Goal: Information Seeking & Learning: Learn about a topic

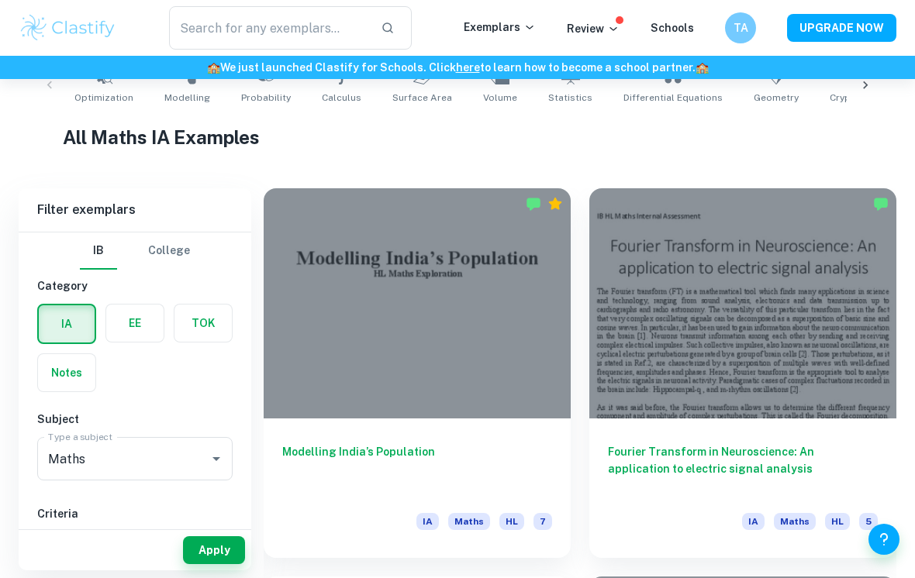
scroll to position [335, 0]
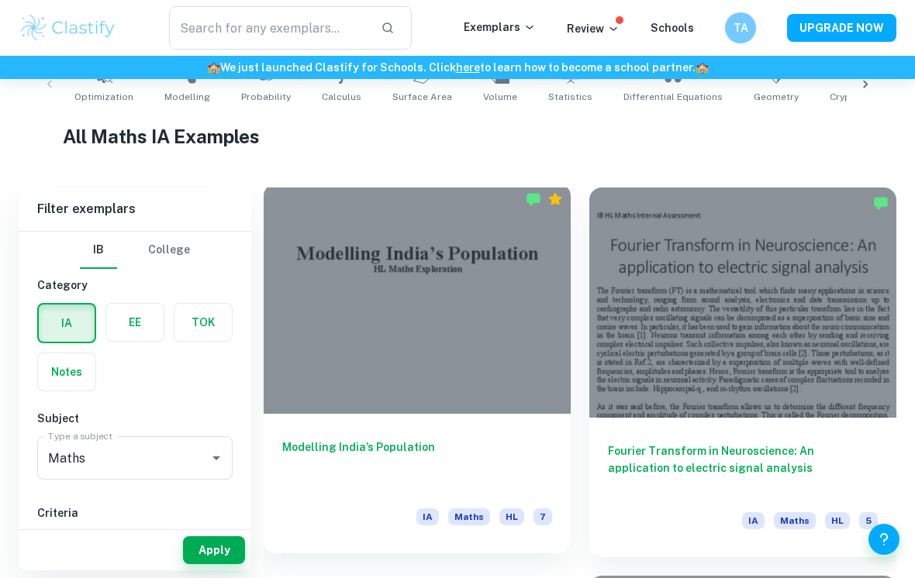
click at [365, 313] on div at bounding box center [417, 299] width 307 height 230
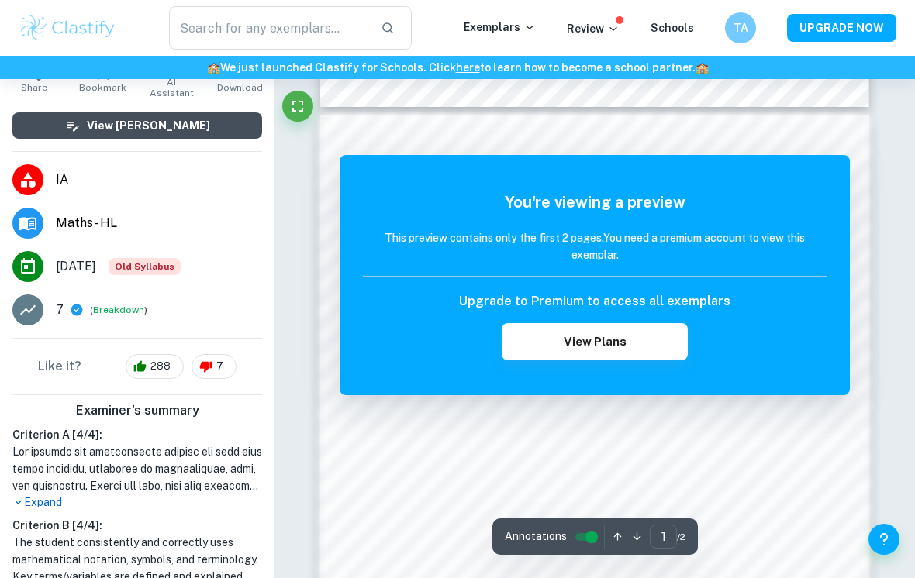
scroll to position [697, 0]
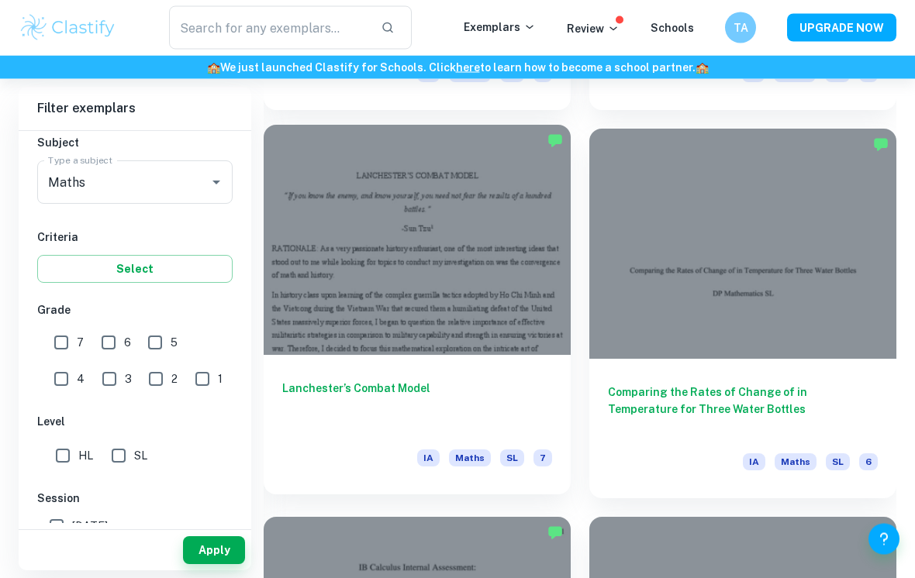
scroll to position [3113, 0]
click at [424, 336] on div at bounding box center [417, 240] width 307 height 230
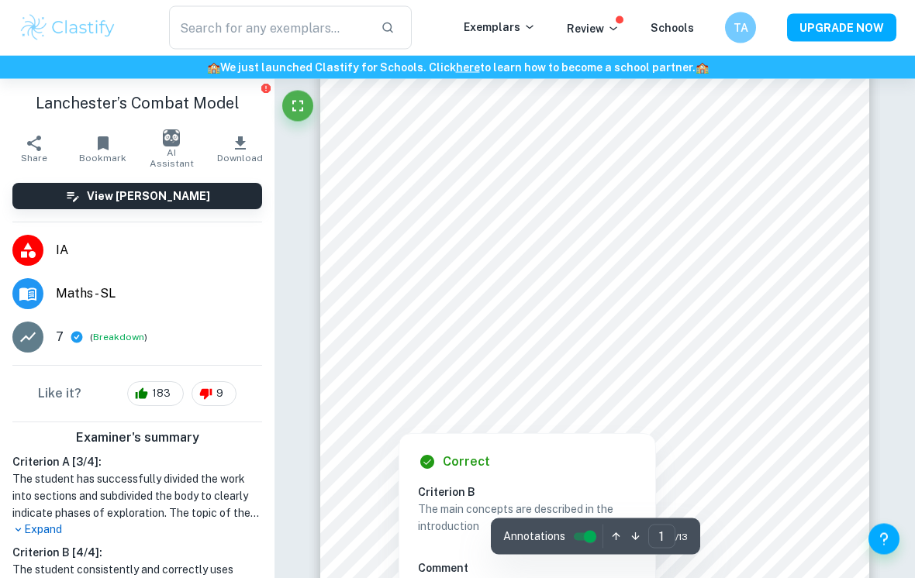
scroll to position [143, 0]
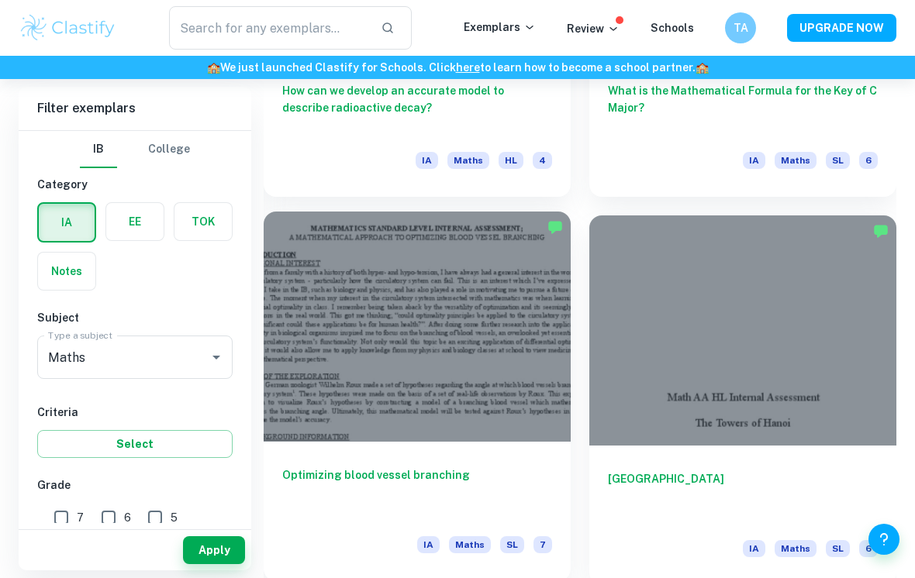
scroll to position [5371, 0]
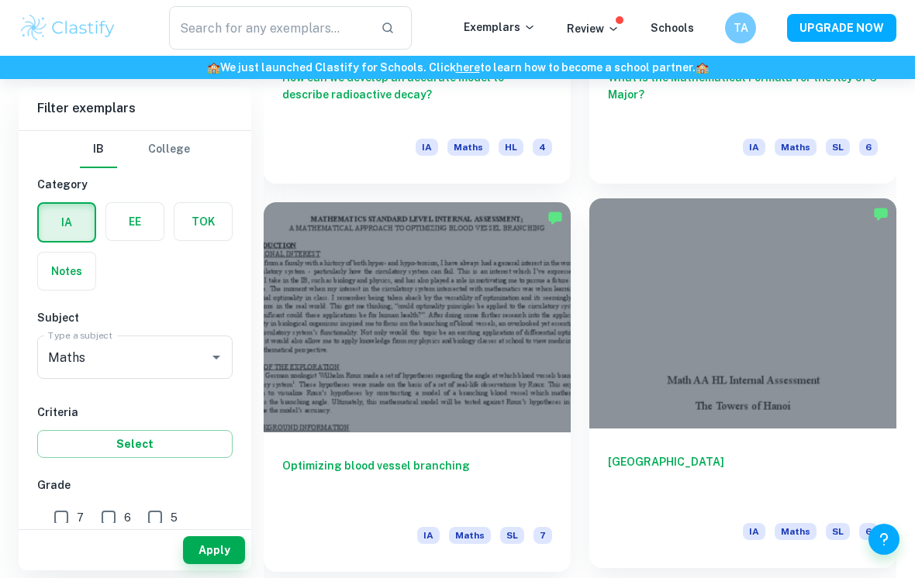
click at [796, 467] on h6 "[GEOGRAPHIC_DATA]" at bounding box center [743, 479] width 270 height 51
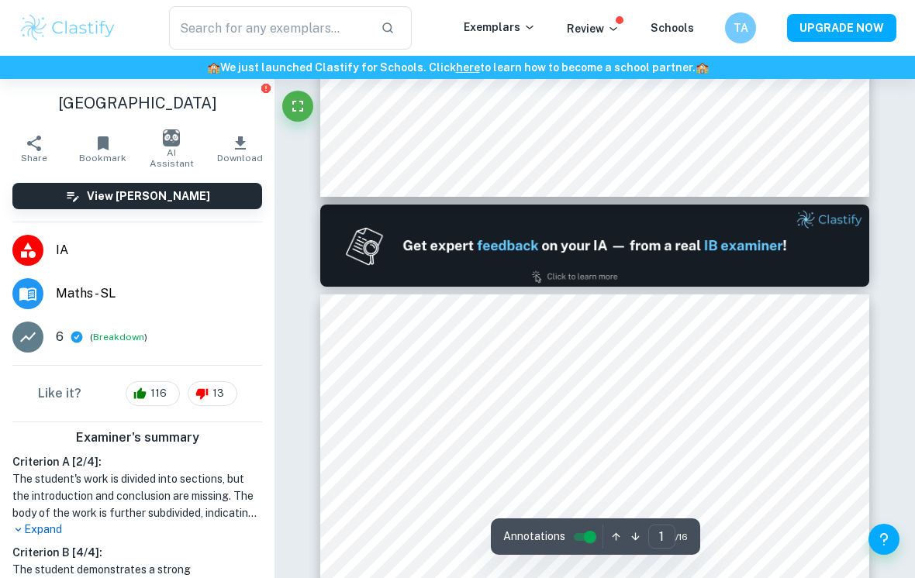
type input "2"
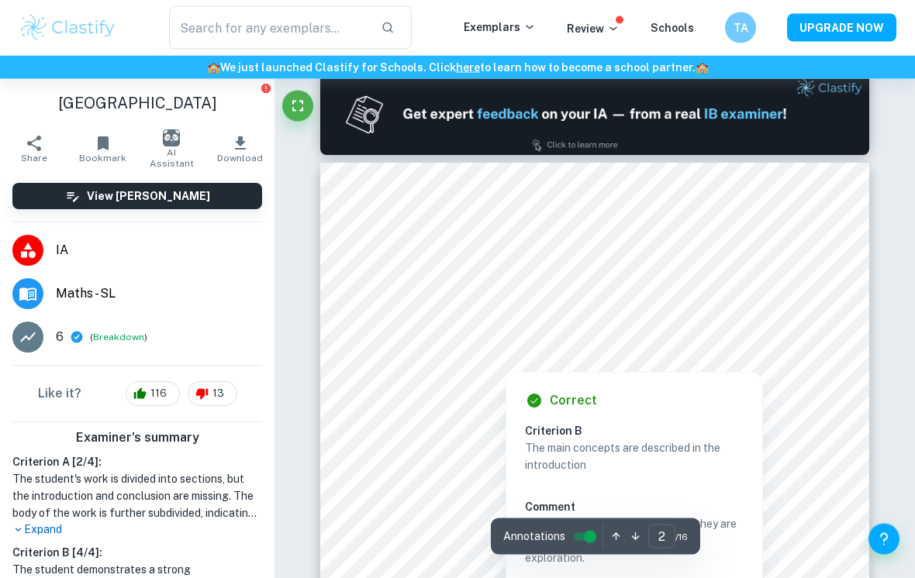
click at [479, 368] on div at bounding box center [505, 357] width 241 height 26
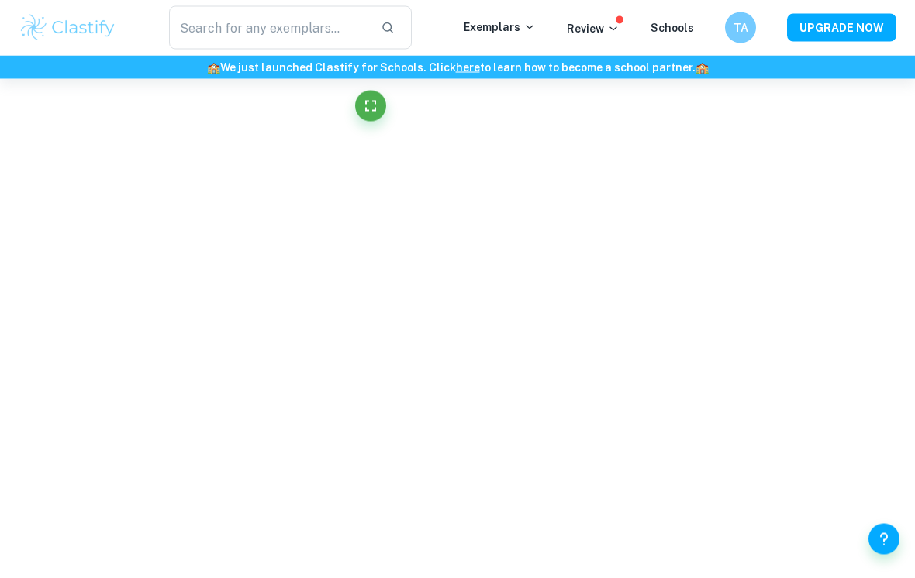
scroll to position [782, 0]
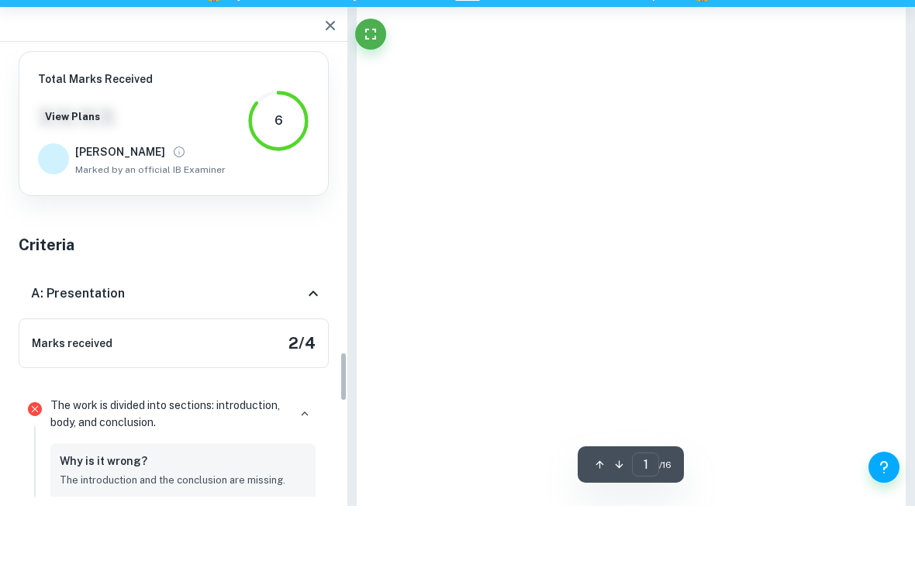
type input "2"
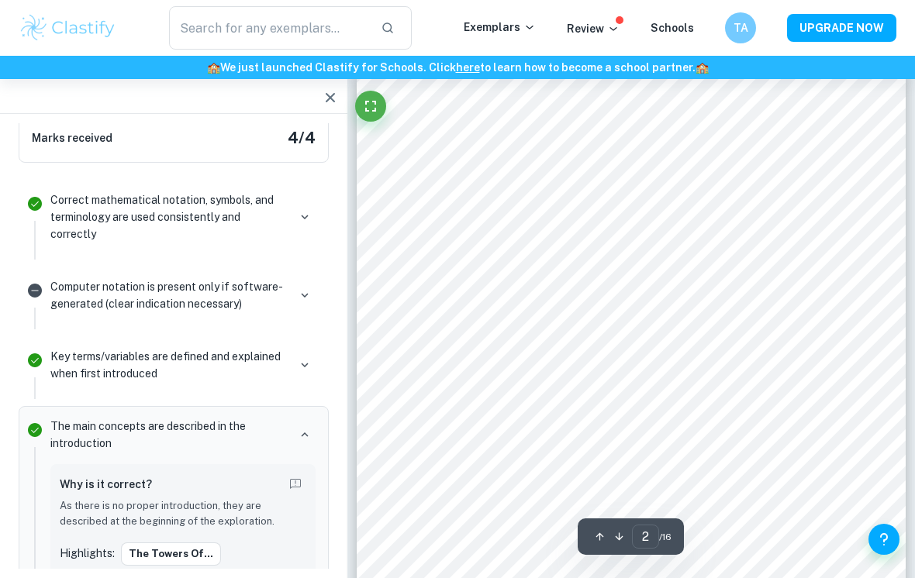
scroll to position [858, 0]
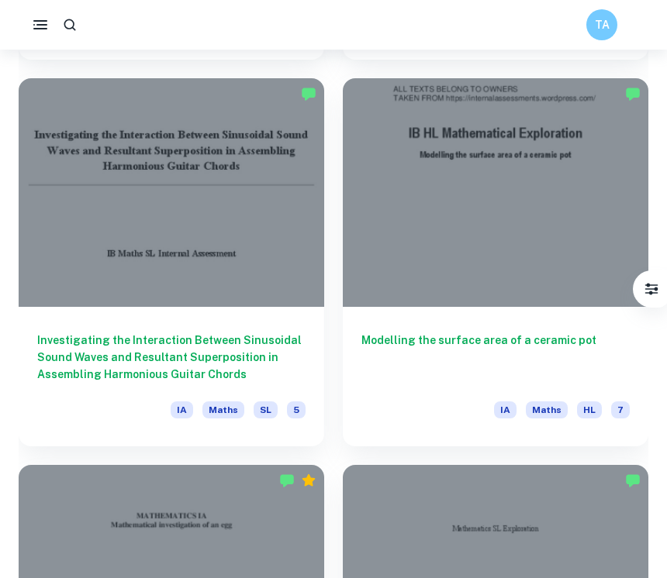
scroll to position [6197, 0]
